Goal: Task Accomplishment & Management: Use online tool/utility

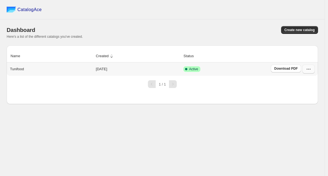
click at [307, 71] on icon "button" at bounding box center [309, 69] width 6 height 6
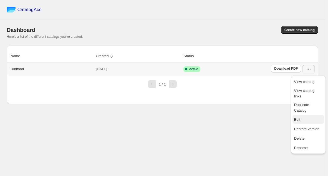
click at [301, 117] on span "Edit" at bounding box center [308, 120] width 28 height 6
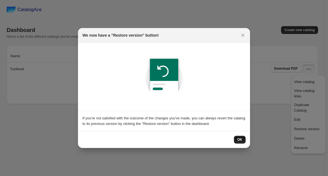
click at [245, 138] on button "OK" at bounding box center [240, 140] width 12 height 8
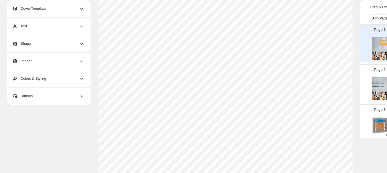
scroll to position [92, 0]
click at [328, 77] on div "Page 2" at bounding box center [377, 80] width 35 height 37
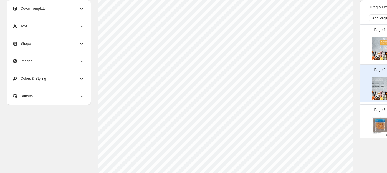
click at [328, 117] on div "Page 3 Catalogue de produits Anneaux de calamars panés | Mollusque surgelé Déco…" at bounding box center [377, 120] width 35 height 37
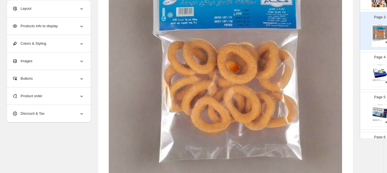
click at [328, 68] on img at bounding box center [380, 72] width 15 height 14
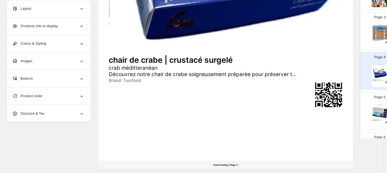
scroll to position [216, 0]
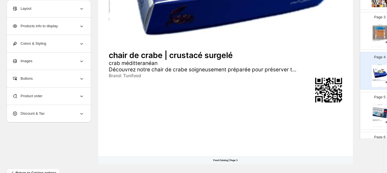
click at [328, 94] on p "Page 5" at bounding box center [379, 97] width 11 height 6
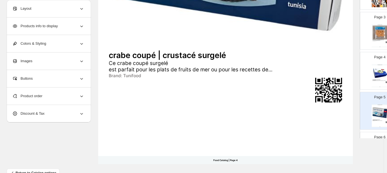
click at [328, 15] on p "Page 3" at bounding box center [379, 17] width 11 height 6
type input "*"
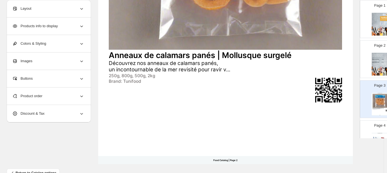
scroll to position [123, 0]
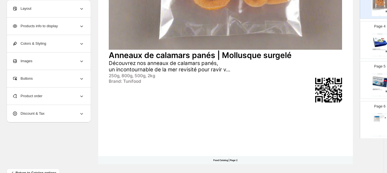
click at [70, 31] on div "Products info to display" at bounding box center [48, 25] width 72 height 17
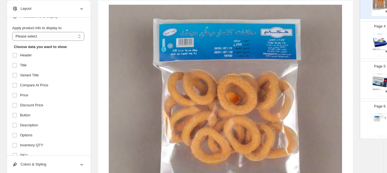
scroll to position [0, 0]
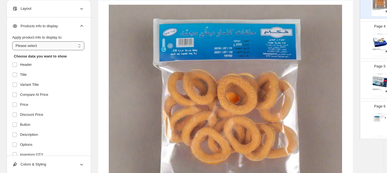
click at [31, 48] on select "**********" at bounding box center [48, 45] width 72 height 9
click at [47, 7] on div "Layout" at bounding box center [48, 8] width 72 height 17
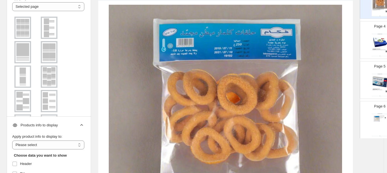
click at [48, 29] on img at bounding box center [49, 28] width 14 height 20
click at [47, 3] on select "**********" at bounding box center [48, 6] width 72 height 9
click at [43, 4] on select "**********" at bounding box center [48, 6] width 72 height 9
click at [50, 149] on select "**********" at bounding box center [48, 144] width 72 height 9
click at [62, 7] on select "**********" at bounding box center [48, 6] width 72 height 9
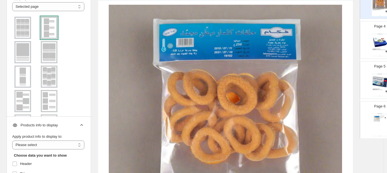
click at [52, 28] on div at bounding box center [49, 28] width 17 height 22
click at [54, 30] on div at bounding box center [49, 28] width 17 height 22
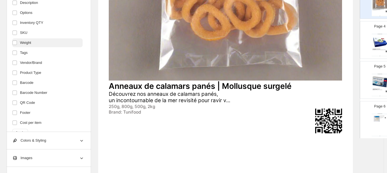
scroll to position [115, 0]
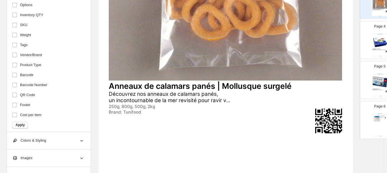
click at [21, 127] on span "Apply" at bounding box center [20, 125] width 9 height 4
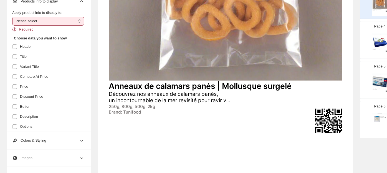
scroll to position [0, 0]
click at [38, 24] on select "**********" at bounding box center [48, 21] width 72 height 9
select select "*********"
click at [12, 19] on select "**********" at bounding box center [48, 21] width 72 height 9
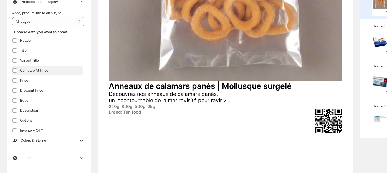
click at [16, 75] on label "Compare At Price" at bounding box center [47, 70] width 70 height 9
click at [14, 83] on span at bounding box center [14, 80] width 5 height 5
click at [14, 124] on label at bounding box center [15, 120] width 7 height 7
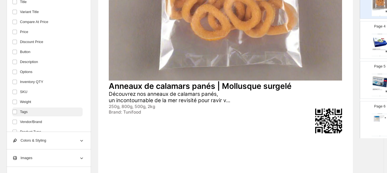
scroll to position [62, 0]
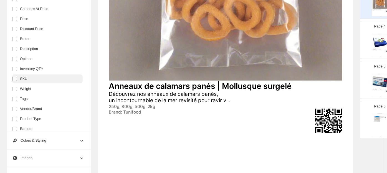
click at [14, 81] on span at bounding box center [14, 78] width 5 height 5
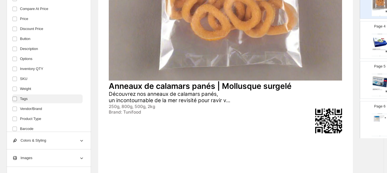
click at [13, 98] on span at bounding box center [14, 98] width 5 height 5
click at [15, 112] on label at bounding box center [15, 108] width 7 height 7
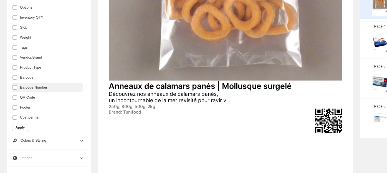
scroll to position [115, 0]
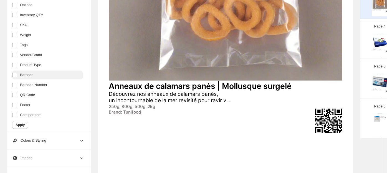
click at [22, 78] on span "Barcode" at bounding box center [26, 75] width 13 height 6
click at [19, 125] on span "Apply" at bounding box center [20, 125] width 9 height 4
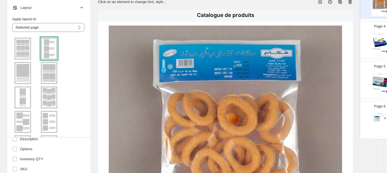
scroll to position [0, 0]
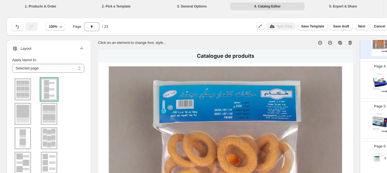
click at [44, 90] on div at bounding box center [49, 89] width 17 height 22
click at [45, 118] on img at bounding box center [49, 114] width 14 height 20
click at [46, 86] on img at bounding box center [49, 89] width 14 height 20
click at [57, 67] on select "**********" at bounding box center [48, 68] width 72 height 9
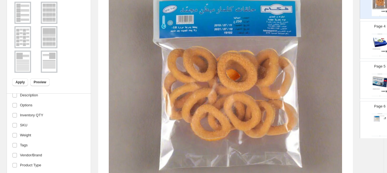
scroll to position [92, 0]
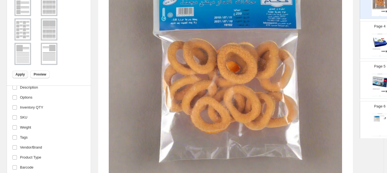
click at [18, 76] on span "Apply" at bounding box center [20, 74] width 9 height 4
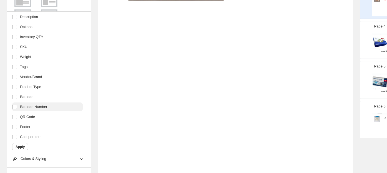
scroll to position [115, 0]
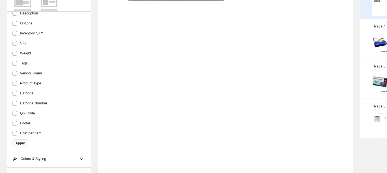
click at [18, 145] on span "Apply" at bounding box center [20, 143] width 9 height 4
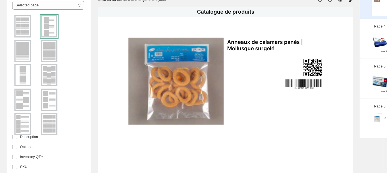
scroll to position [31, 0]
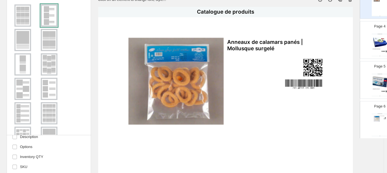
click at [46, 38] on img at bounding box center [49, 40] width 14 height 20
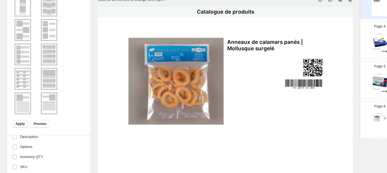
click at [21, 123] on span "Apply" at bounding box center [20, 124] width 9 height 4
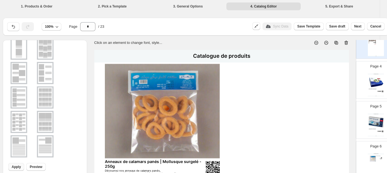
scroll to position [0, 0]
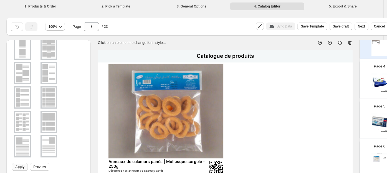
click at [190, 11] on div "1. Products & Order 2. Pick a Template 3. General Options 4. Catalog Editor 5. …" at bounding box center [192, 6] width 384 height 12
click at [191, 6] on li "3. General Options" at bounding box center [191, 6] width 75 height 8
click at [328, 74] on div "Catalogue de produits" at bounding box center [380, 74] width 16 height 1
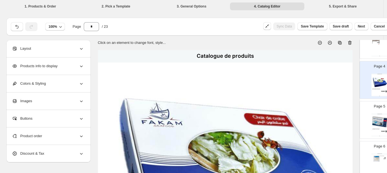
scroll to position [0, 0]
click at [328, 51] on div "Catalogue de produits Anneaux de calamars panés | Mollusque surgelé - 250g Déco…" at bounding box center [380, 45] width 16 height 23
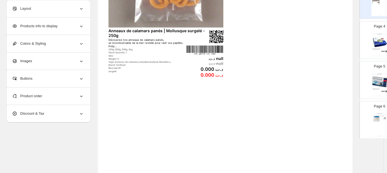
scroll to position [92, 0]
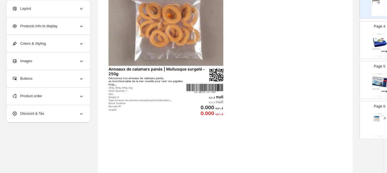
click at [68, 31] on div "Products info to display" at bounding box center [48, 25] width 72 height 17
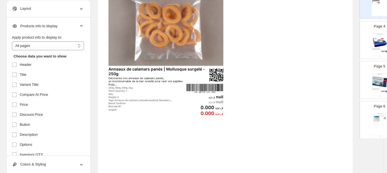
click at [68, 31] on div "Products info to display" at bounding box center [48, 25] width 72 height 17
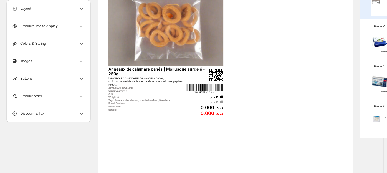
click at [67, 8] on div "Layout" at bounding box center [48, 8] width 72 height 17
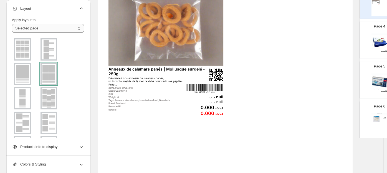
click at [35, 31] on select "**********" at bounding box center [48, 28] width 72 height 9
click at [35, 30] on select "**********" at bounding box center [48, 28] width 72 height 9
click at [49, 51] on img at bounding box center [49, 49] width 14 height 20
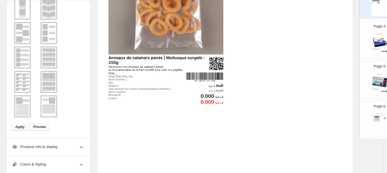
scroll to position [123, 0]
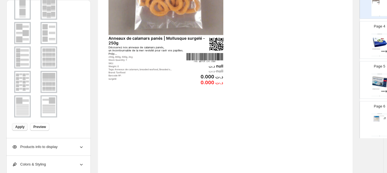
click at [20, 129] on button "Apply" at bounding box center [20, 127] width 16 height 8
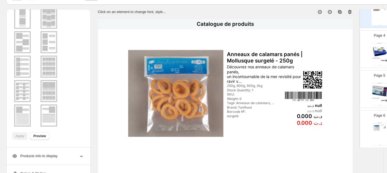
scroll to position [0, 0]
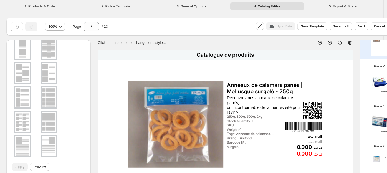
click at [249, 45] on div "Click on an element to change font, style..." at bounding box center [223, 41] width 259 height 10
click at [51, 72] on img at bounding box center [49, 73] width 14 height 20
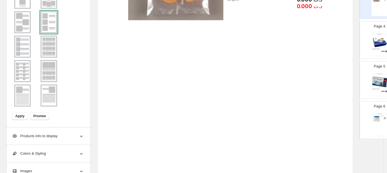
scroll to position [154, 0]
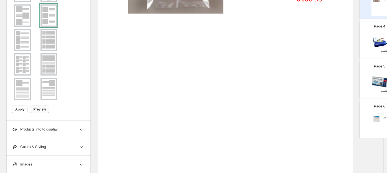
click at [35, 107] on span "Preview" at bounding box center [39, 109] width 12 height 4
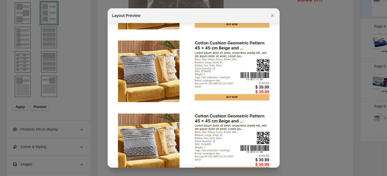
scroll to position [99, 0]
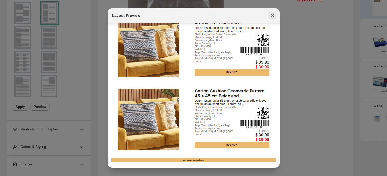
click at [270, 14] on icon ":r2c:" at bounding box center [273, 16] width 6 height 6
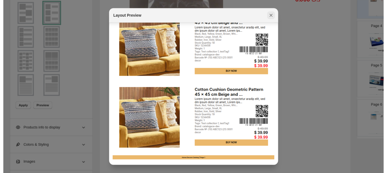
scroll to position [154, 0]
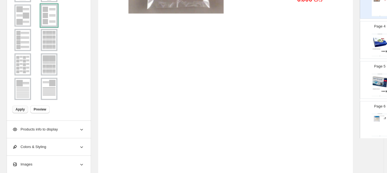
click at [25, 108] on button "Apply" at bounding box center [20, 109] width 16 height 8
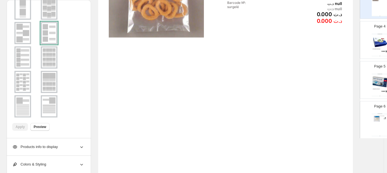
scroll to position [0, 0]
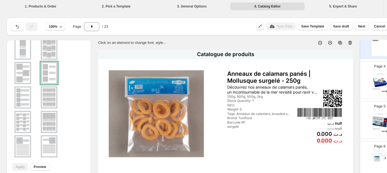
click at [328, 67] on p "Page 4" at bounding box center [379, 67] width 11 height 6
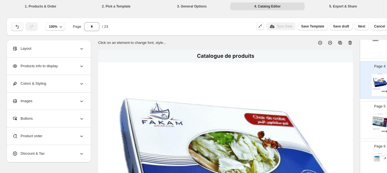
click at [16, 25] on icon "button" at bounding box center [17, 27] width 6 height 6
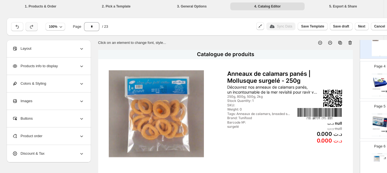
click at [29, 26] on icon "button" at bounding box center [32, 27] width 6 height 6
type input "*"
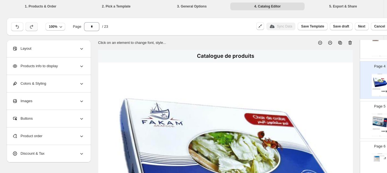
click at [281, 28] on div "Sync Data" at bounding box center [280, 26] width 29 height 8
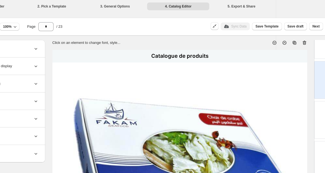
scroll to position [0, 56]
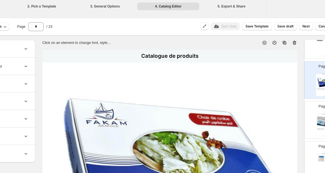
click at [99, 10] on div "1. Products & Order 2. Pick a Template 3. General Options 4. Catalog Editor 5. …" at bounding box center [105, 6] width 322 height 12
click at [45, 5] on li "2. Pick a Template" at bounding box center [42, 6] width 62 height 8
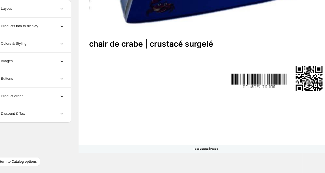
scroll to position [229, 20]
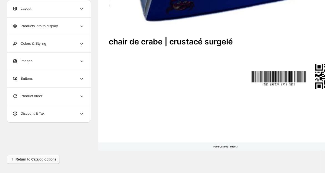
click at [18, 157] on span "Return to Catalog options" at bounding box center [33, 160] width 46 height 6
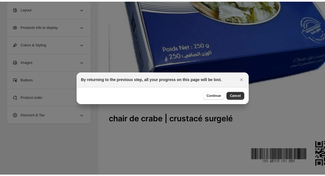
scroll to position [226, 0]
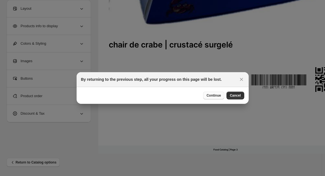
click at [210, 92] on button "Continue" at bounding box center [213, 96] width 21 height 8
select select "**********"
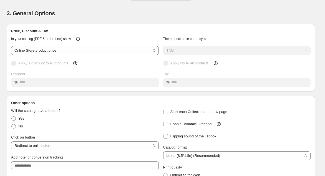
scroll to position [0, 0]
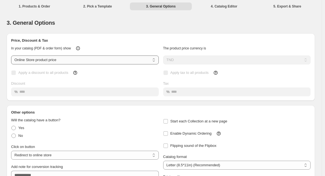
click at [50, 59] on select "**********" at bounding box center [85, 59] width 148 height 9
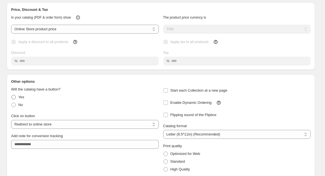
click at [17, 100] on label "Yes" at bounding box center [17, 97] width 13 height 8
click at [15, 96] on span at bounding box center [13, 97] width 4 height 4
select select "**********"
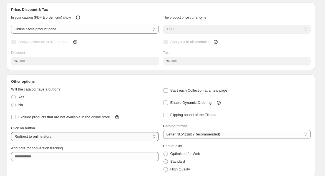
click at [29, 136] on select "**********" at bounding box center [85, 136] width 148 height 9
click at [29, 135] on select "**********" at bounding box center [85, 136] width 148 height 9
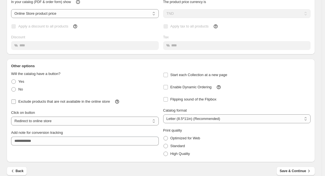
scroll to position [53, 0]
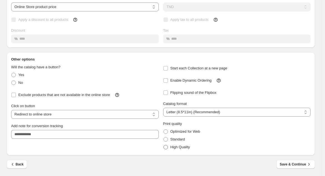
click at [175, 147] on span "High Quality" at bounding box center [180, 147] width 20 height 4
drag, startPoint x: 290, startPoint y: 164, endPoint x: 224, endPoint y: 71, distance: 114.4
click at [224, 71] on div "**********" at bounding box center [158, 76] width 313 height 200
click at [198, 82] on span "Enable Dynamic Ordering" at bounding box center [190, 80] width 41 height 4
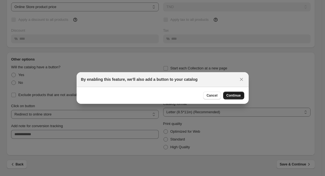
click at [232, 95] on span "Continue" at bounding box center [233, 95] width 14 height 4
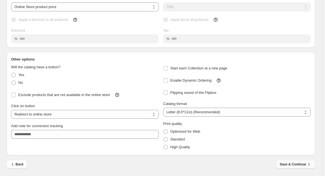
click at [302, 162] on button "Save & Continue" at bounding box center [295, 164] width 39 height 9
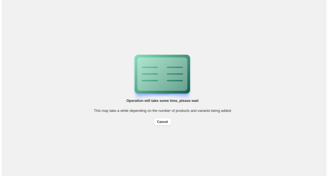
scroll to position [0, 0]
